Goal: Information Seeking & Learning: Understand process/instructions

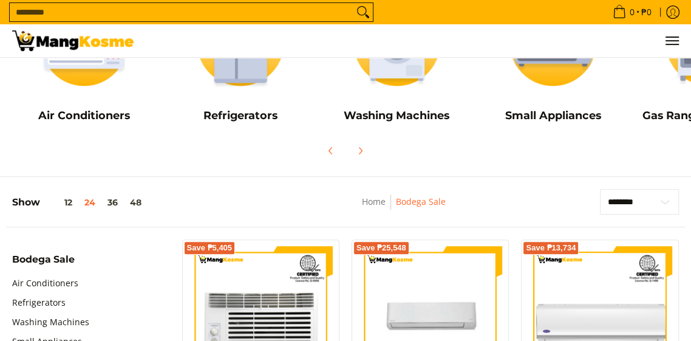
scroll to position [219, 0]
click at [621, 9] on icon "Cart" at bounding box center [619, 11] width 13 height 13
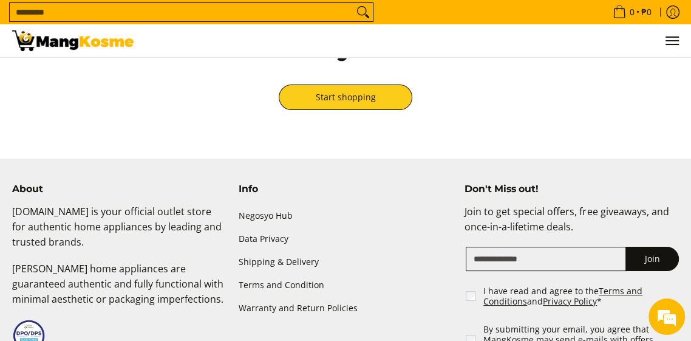
scroll to position [81, 0]
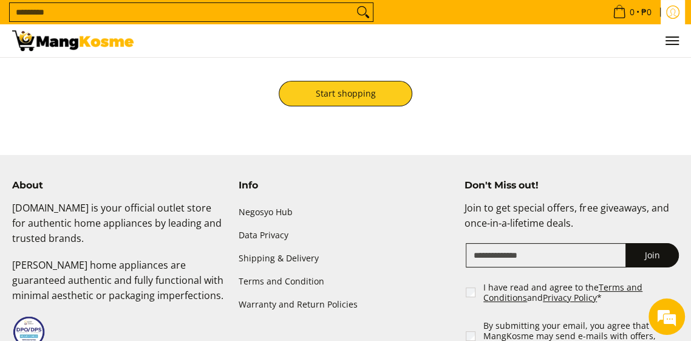
click at [671, 19] on link "Log in" at bounding box center [673, 12] width 24 height 24
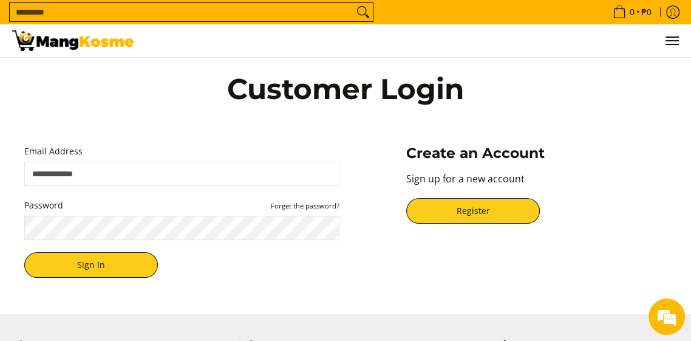
scroll to position [2, 0]
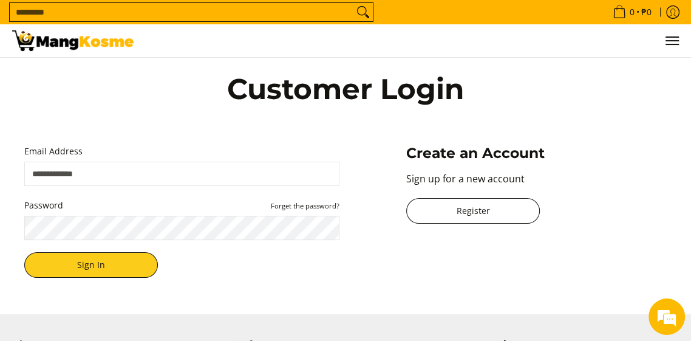
click at [516, 224] on link "Register" at bounding box center [473, 211] width 134 height 26
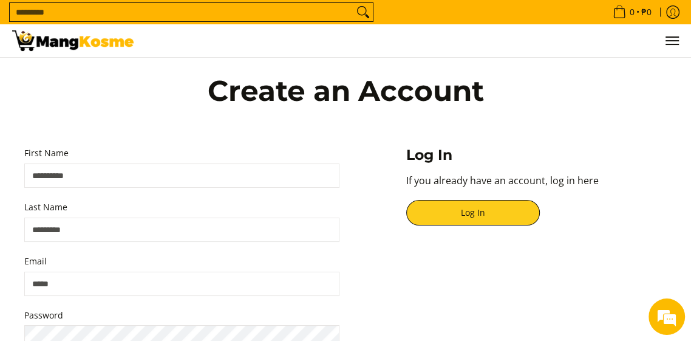
click at [47, 16] on input "Search..." at bounding box center [182, 12] width 344 height 18
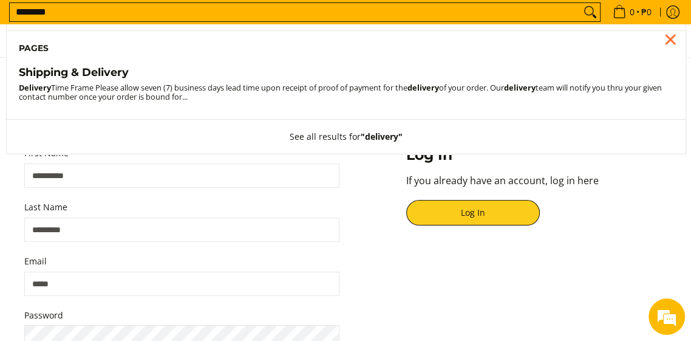
type input "********"
click at [581, 3] on button "Search" at bounding box center [590, 12] width 19 height 18
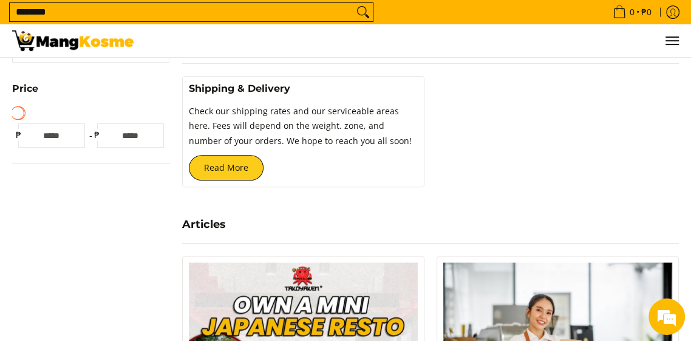
scroll to position [253, 0]
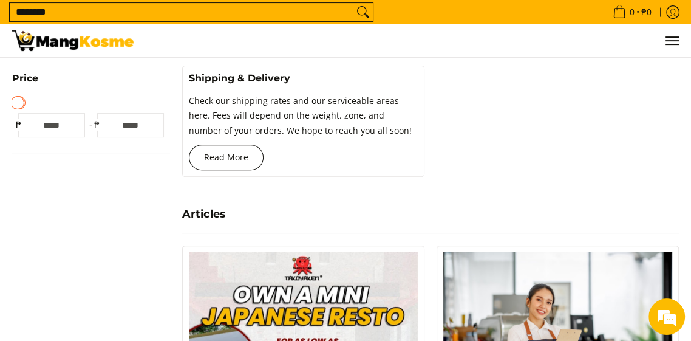
click at [220, 170] on link "Read More" at bounding box center [226, 158] width 75 height 26
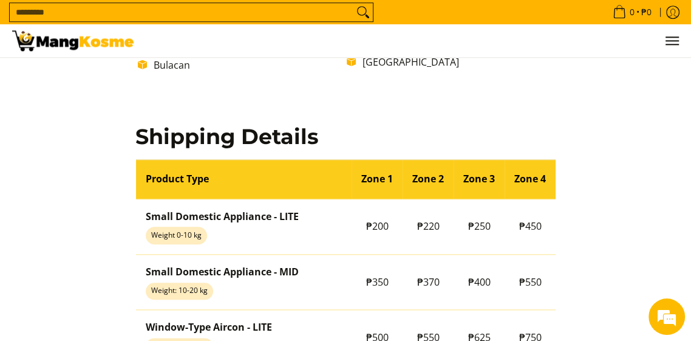
scroll to position [843, 0]
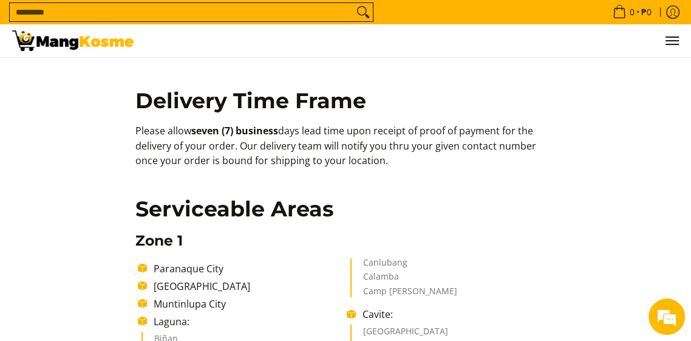
scroll to position [0, 0]
